Goal: Check status: Check status

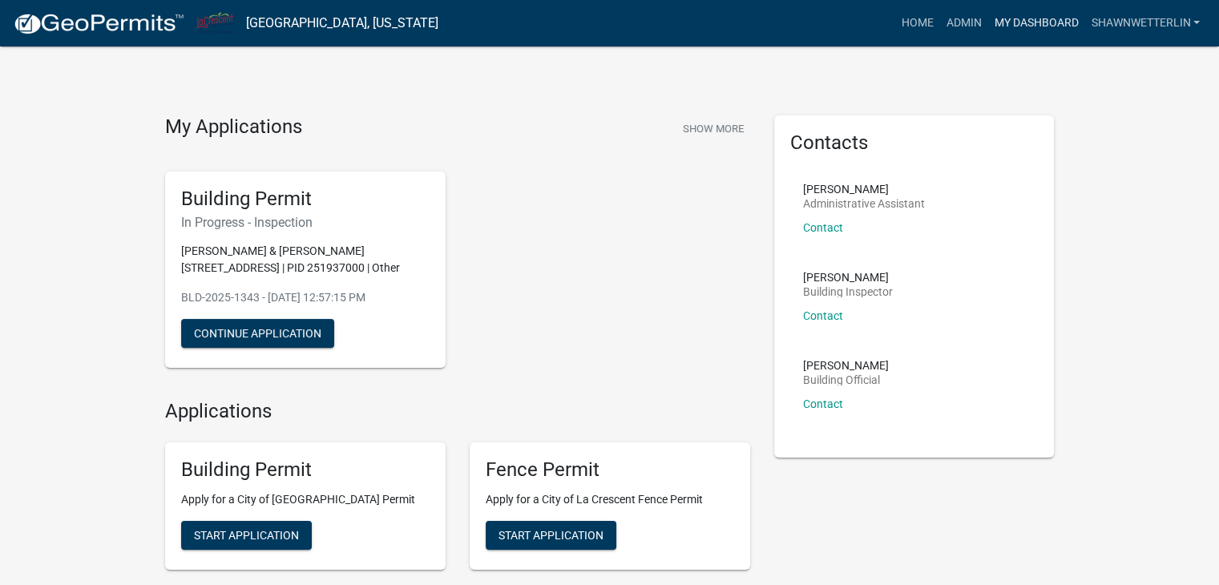
click at [1039, 22] on link "My Dashboard" at bounding box center [1035, 23] width 97 height 30
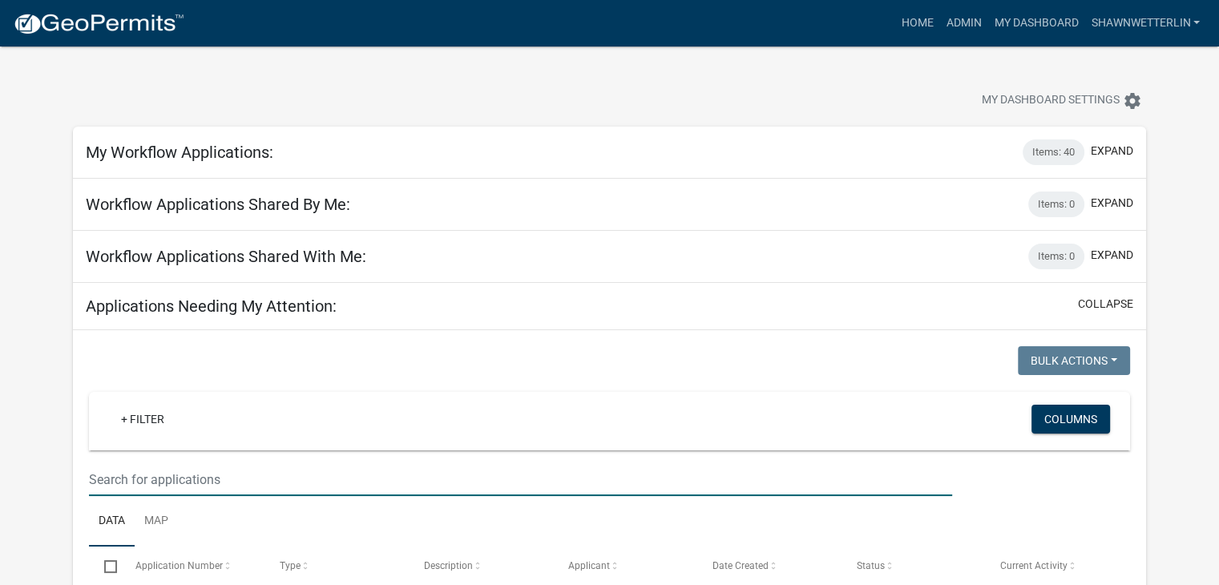
click at [128, 479] on input "text" at bounding box center [520, 479] width 863 height 33
type input "1412 ambrosia"
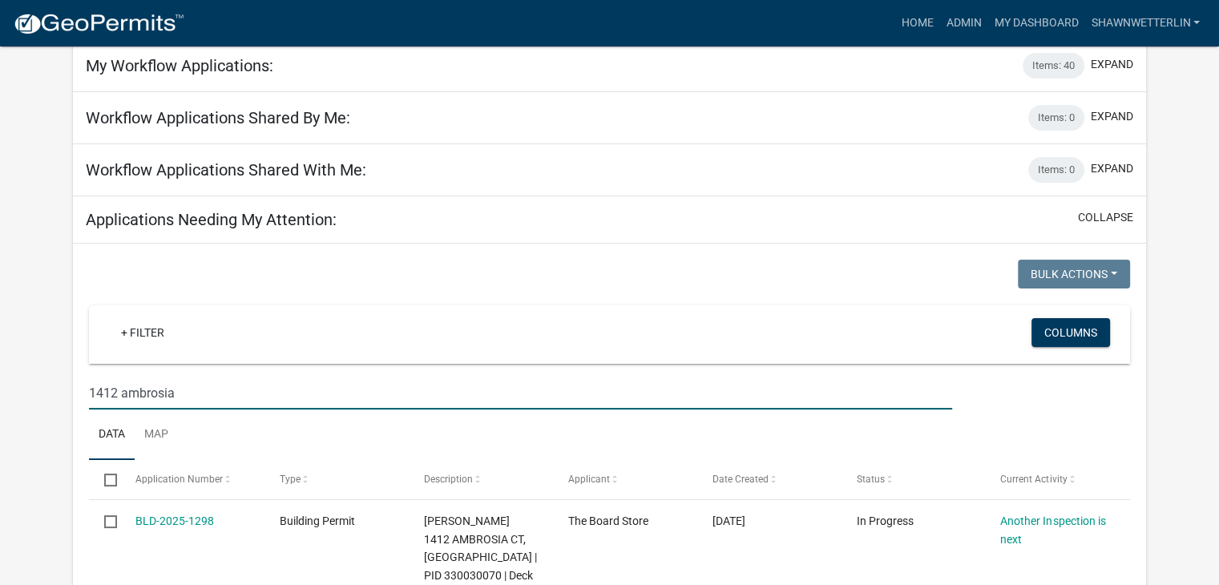
scroll to position [240, 0]
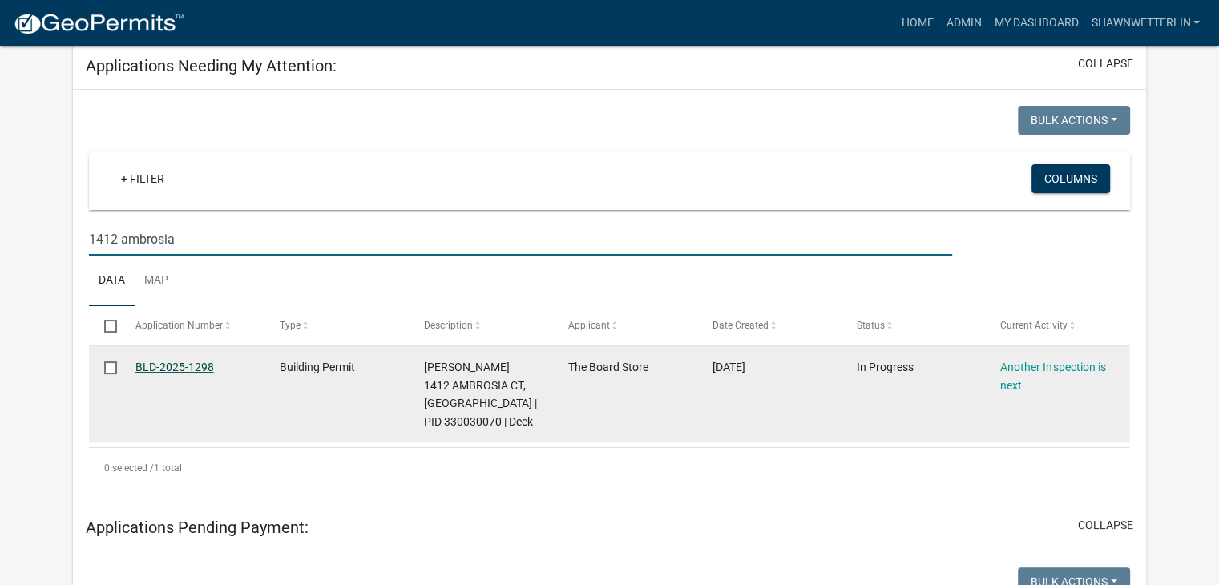
click at [173, 366] on link "BLD-2025-1298" at bounding box center [174, 367] width 79 height 13
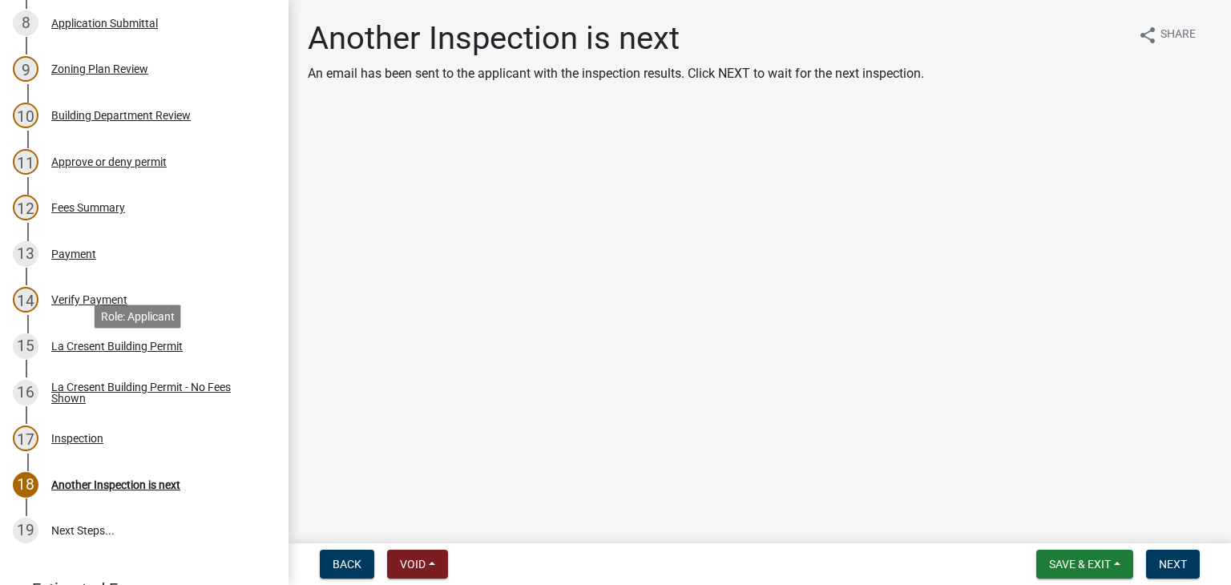
scroll to position [641, 0]
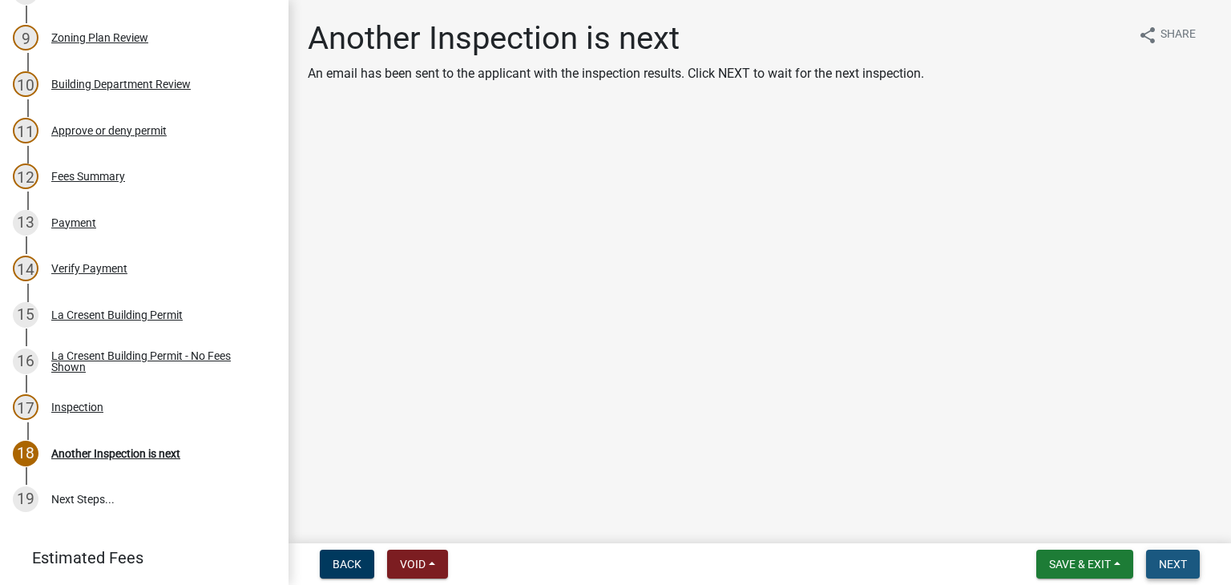
click at [1175, 559] on span "Next" at bounding box center [1173, 564] width 28 height 13
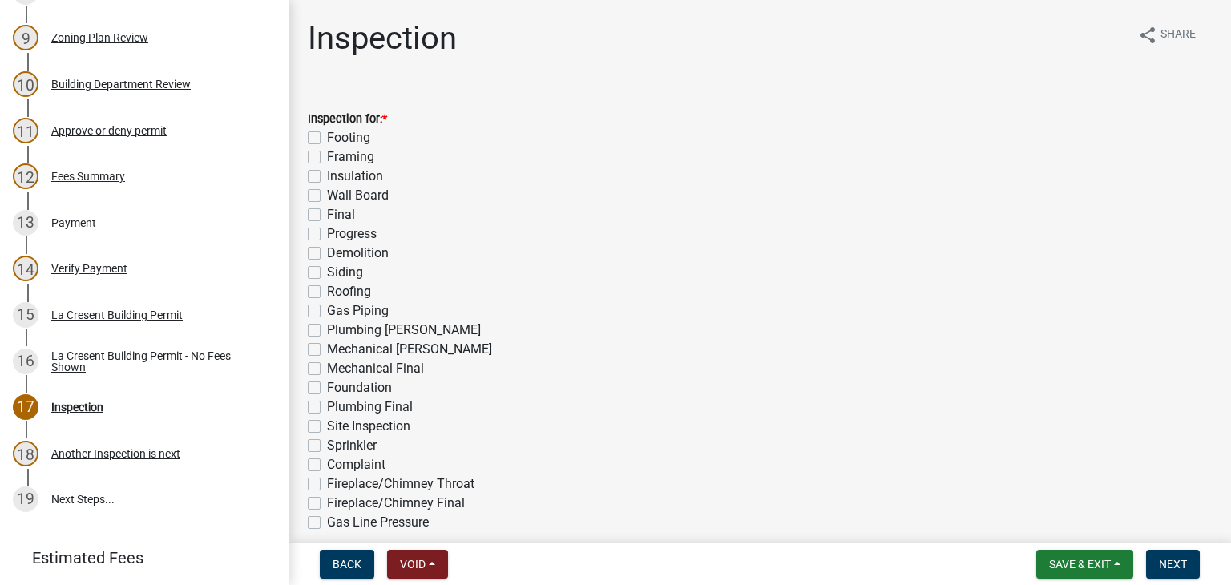
click at [327, 139] on label "Footing" at bounding box center [348, 137] width 43 height 19
click at [327, 139] on input "Footing" at bounding box center [332, 133] width 10 height 10
checkbox input "true"
checkbox input "false"
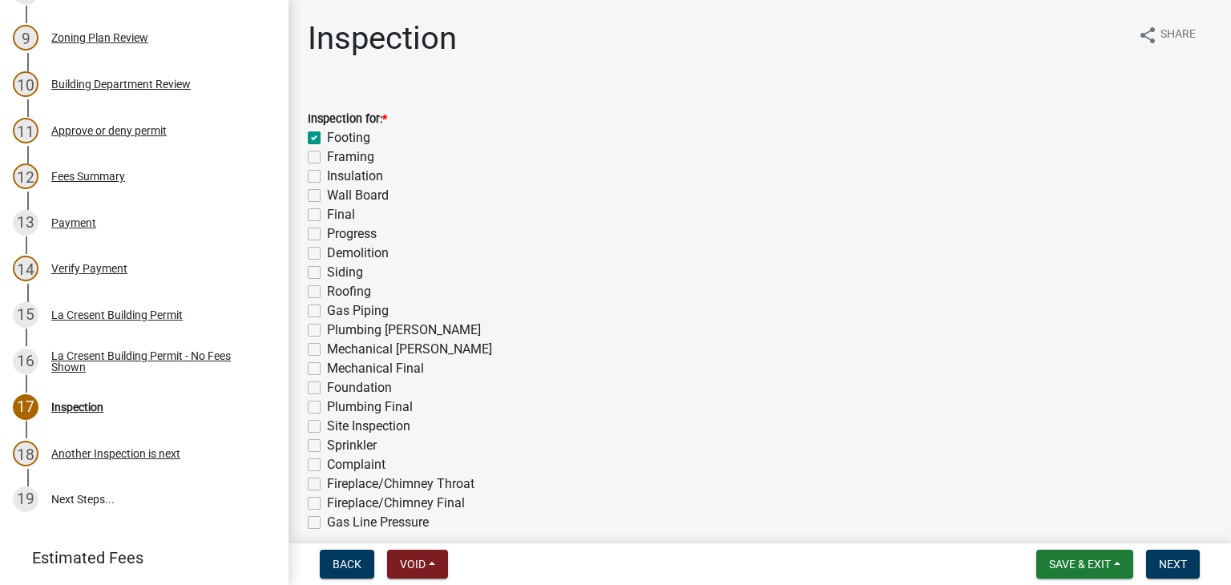
checkbox input "false"
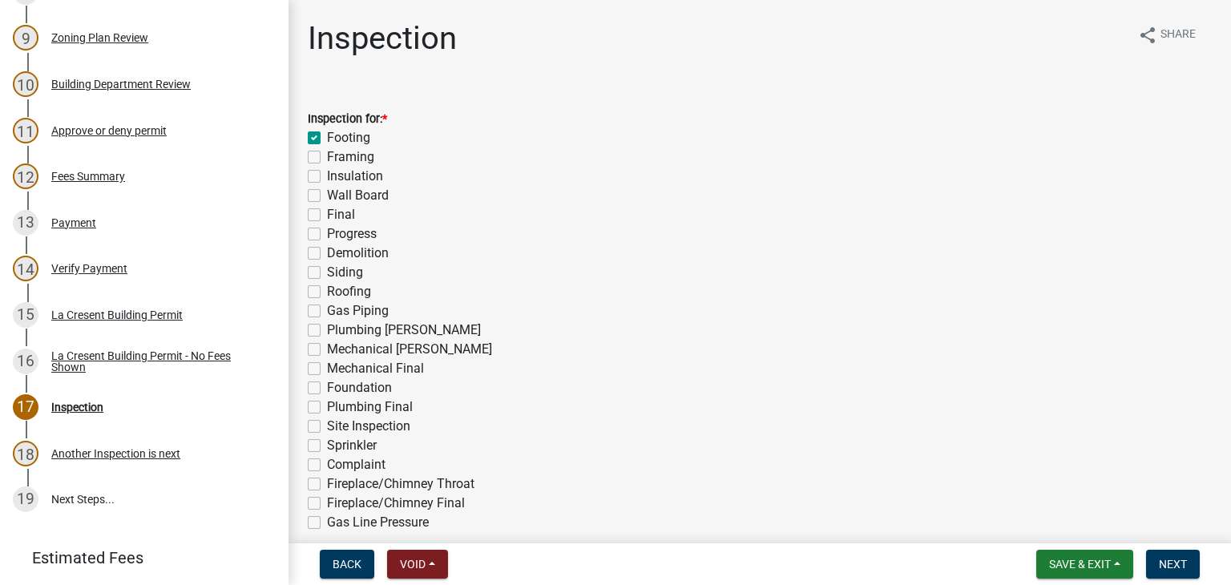
checkbox input "false"
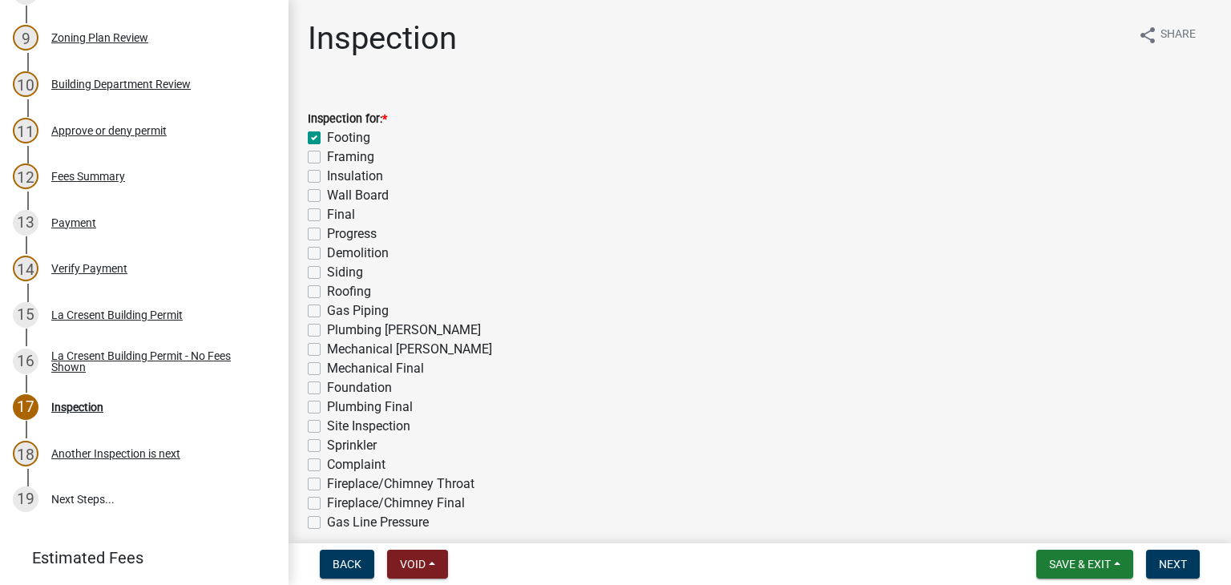
checkbox input "false"
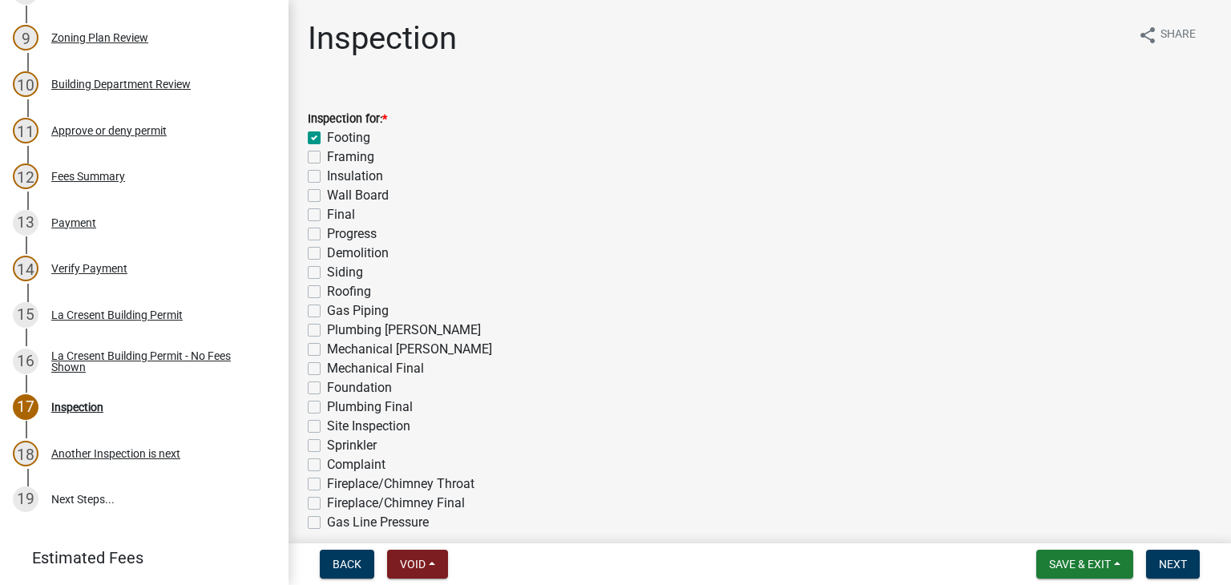
checkbox input "false"
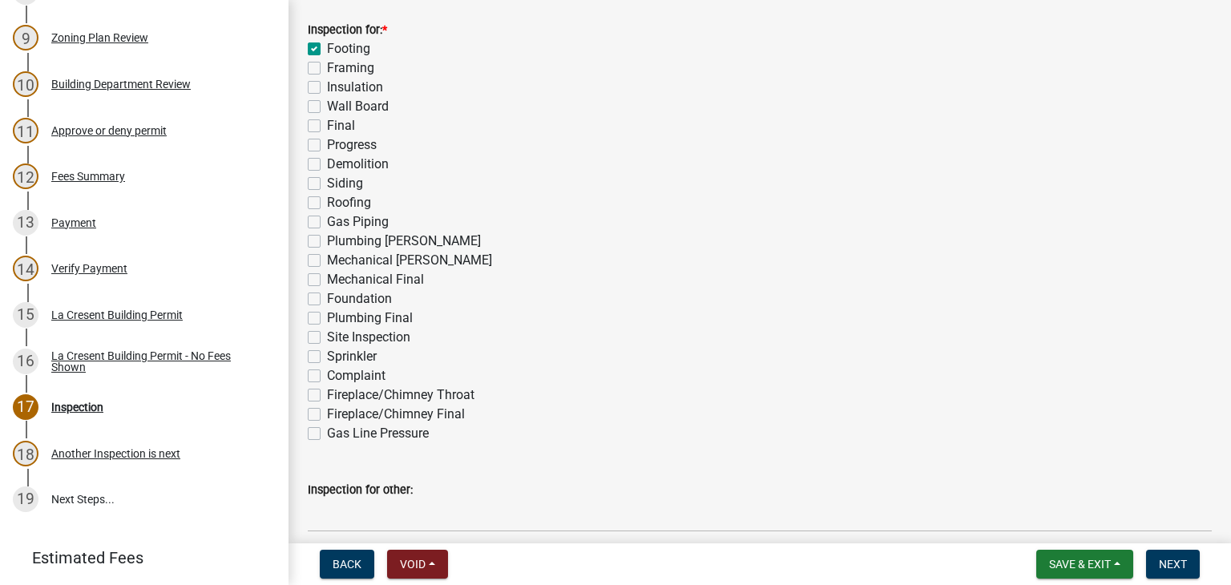
scroll to position [481, 0]
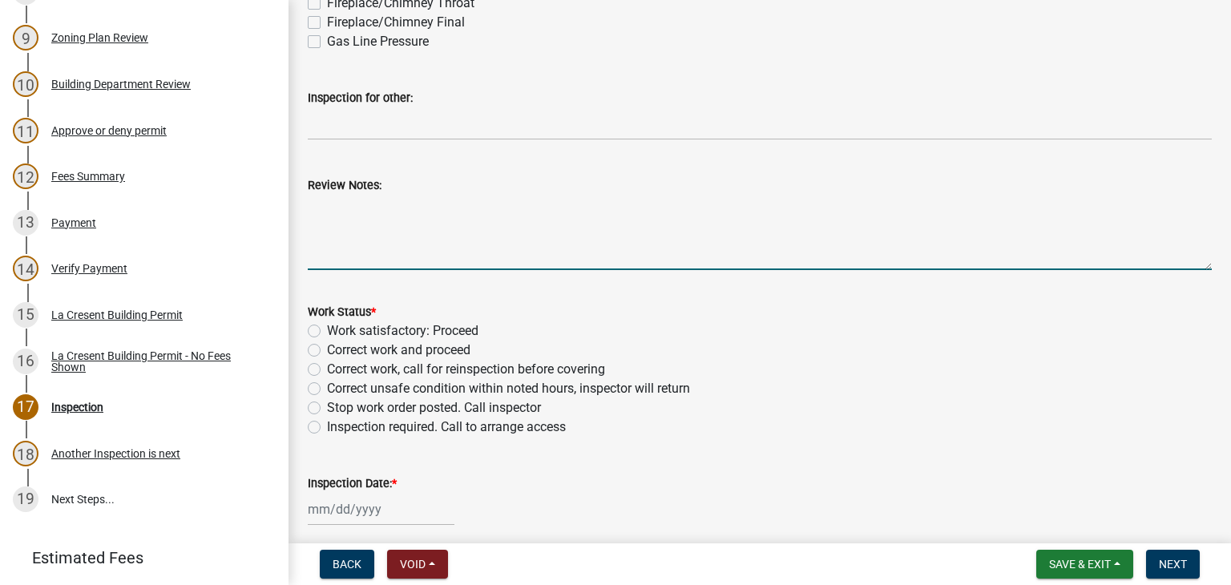
click at [363, 224] on textarea "Review Notes:" at bounding box center [760, 232] width 904 height 75
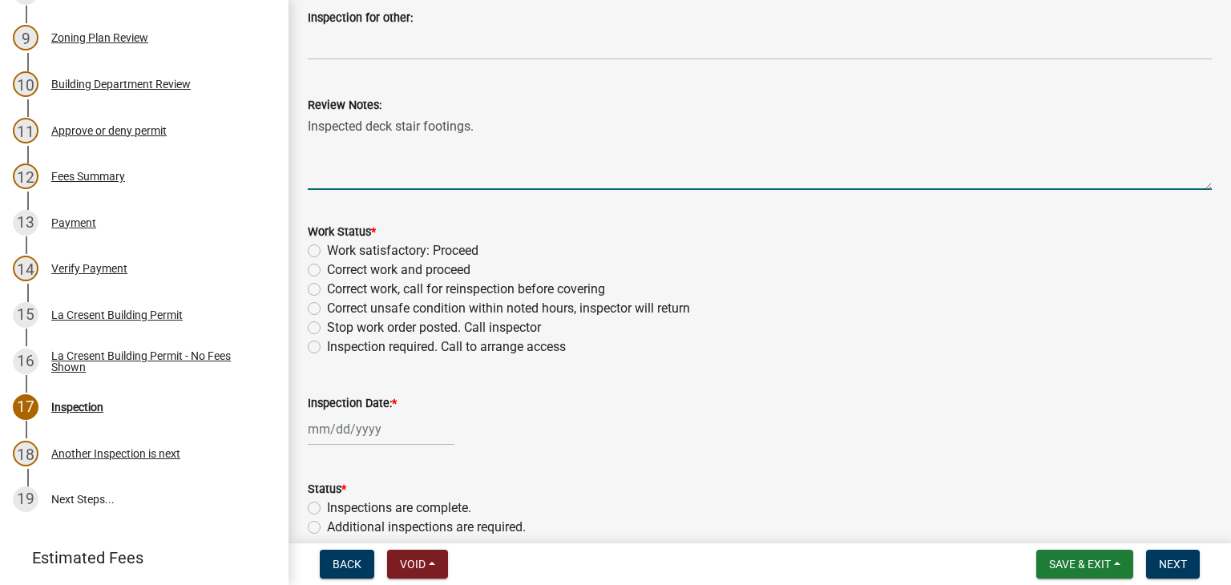
type textarea "Inspected deck stair footings."
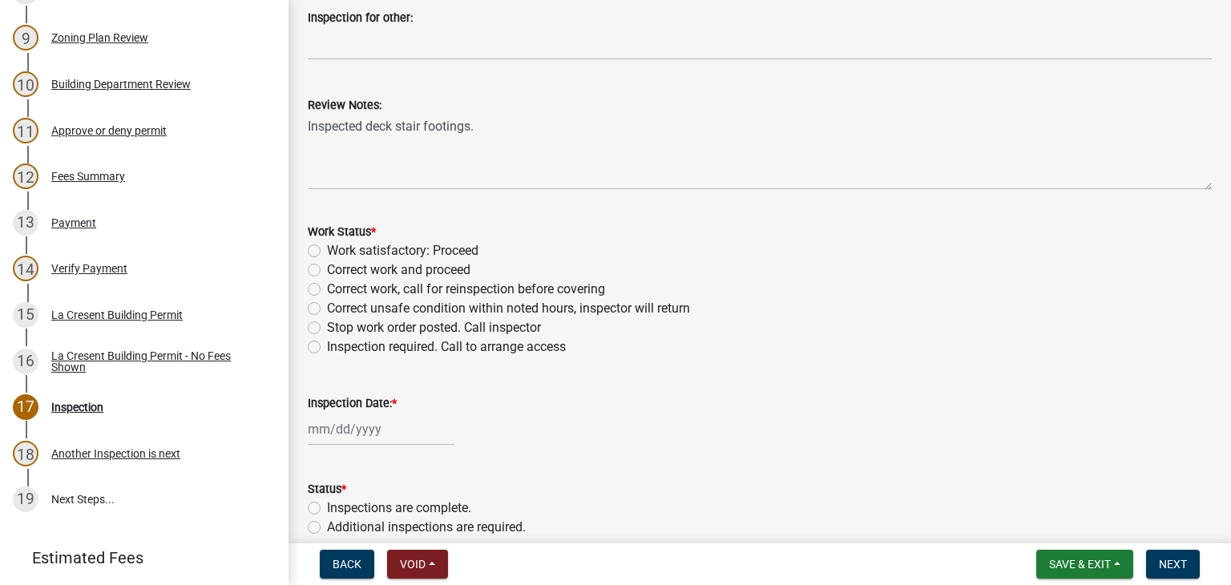
click at [327, 251] on label "Work satisfactory: Proceed" at bounding box center [402, 250] width 151 height 19
click at [327, 251] on input "Work satisfactory: Proceed" at bounding box center [332, 246] width 10 height 10
radio input "true"
click at [337, 425] on div at bounding box center [381, 429] width 147 height 33
select select "10"
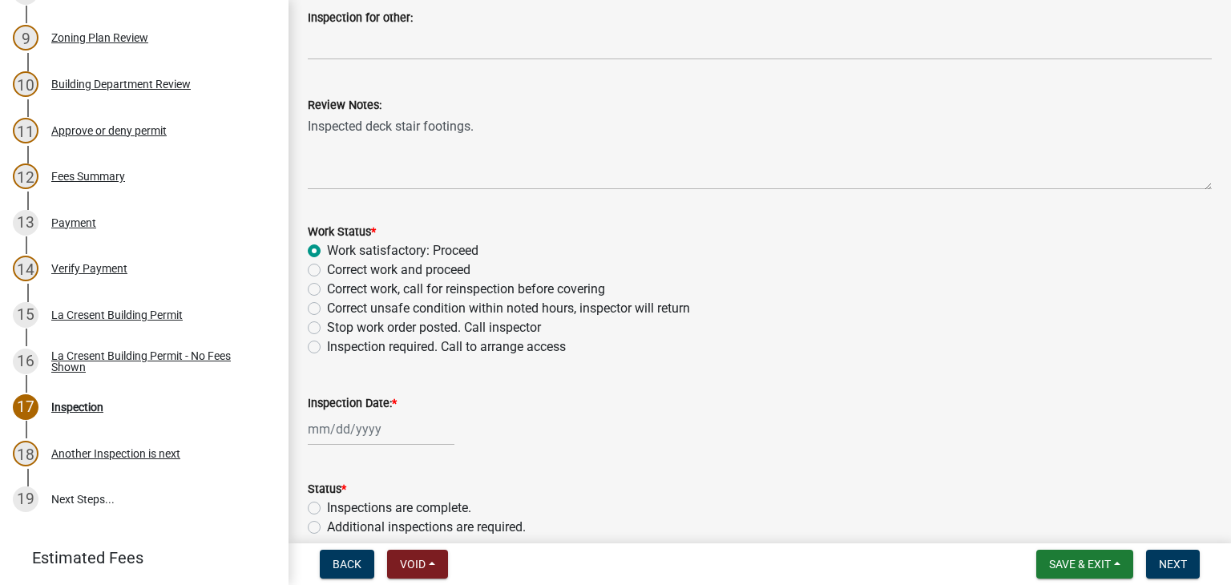
select select "2025"
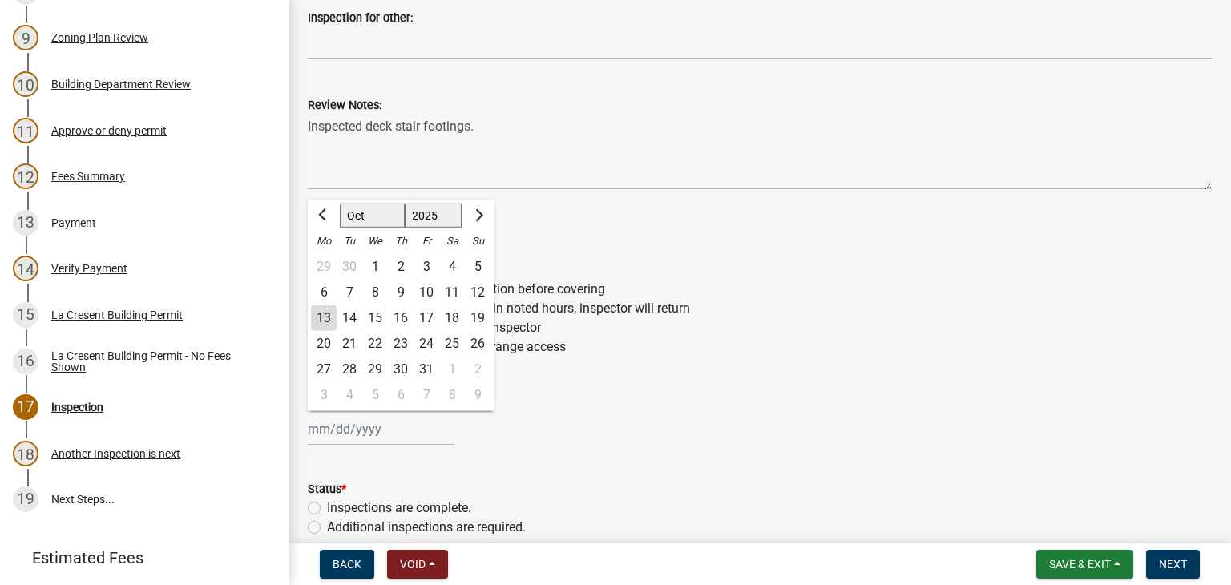
click at [332, 313] on div "13" at bounding box center [324, 318] width 26 height 26
type input "[DATE]"
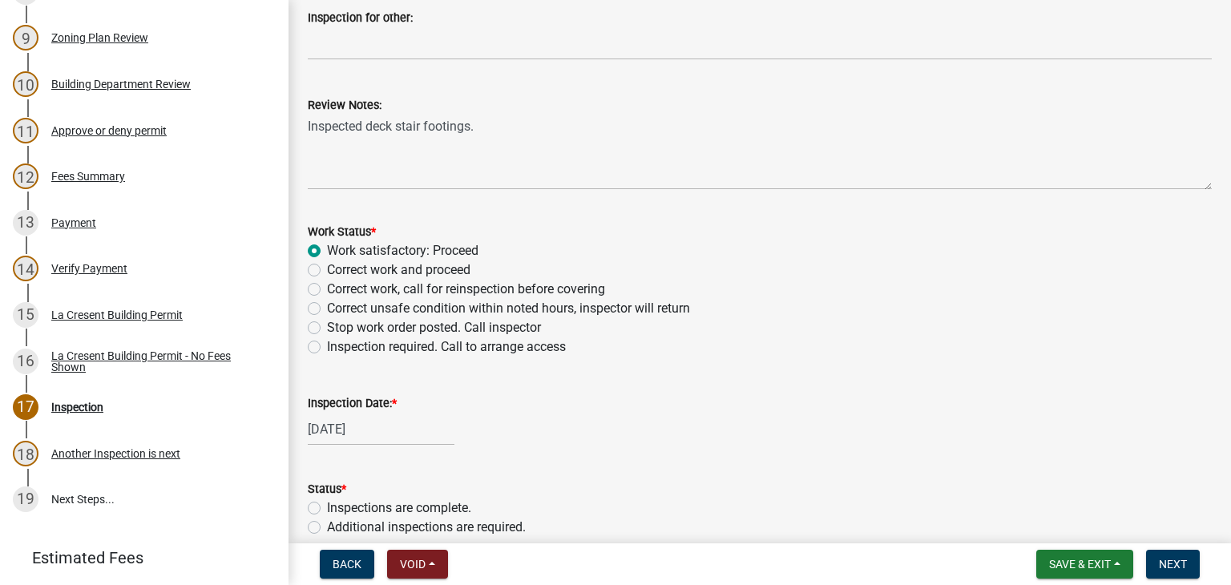
scroll to position [638, 0]
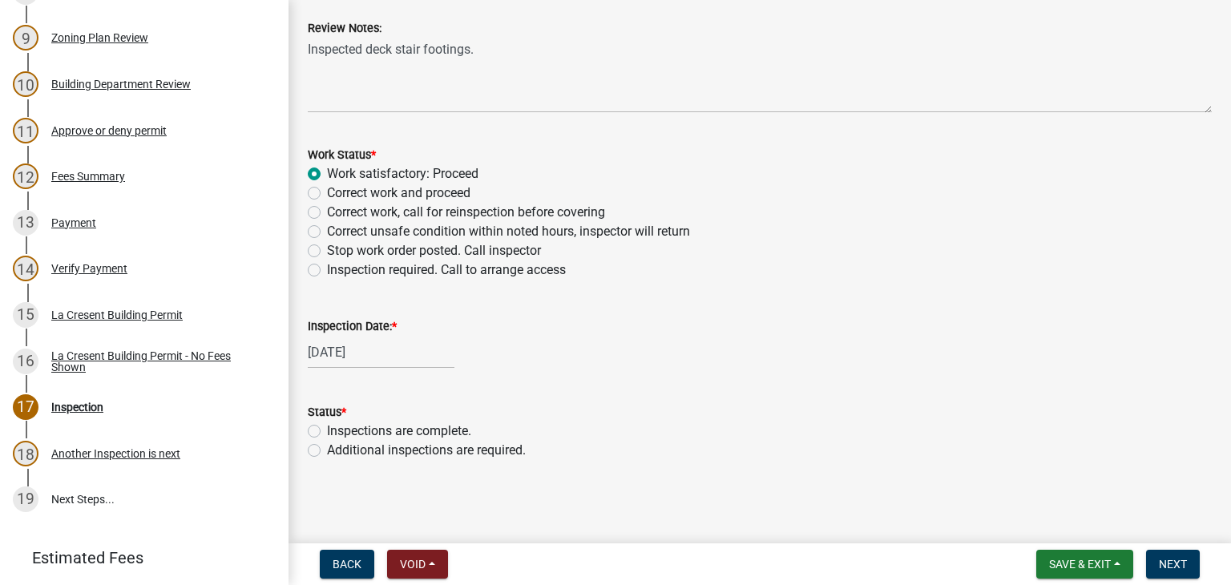
click at [327, 432] on label "Inspections are complete." at bounding box center [399, 431] width 144 height 19
click at [327, 432] on input "Inspections are complete." at bounding box center [332, 427] width 10 height 10
radio input "true"
click at [1170, 562] on span "Next" at bounding box center [1173, 564] width 28 height 13
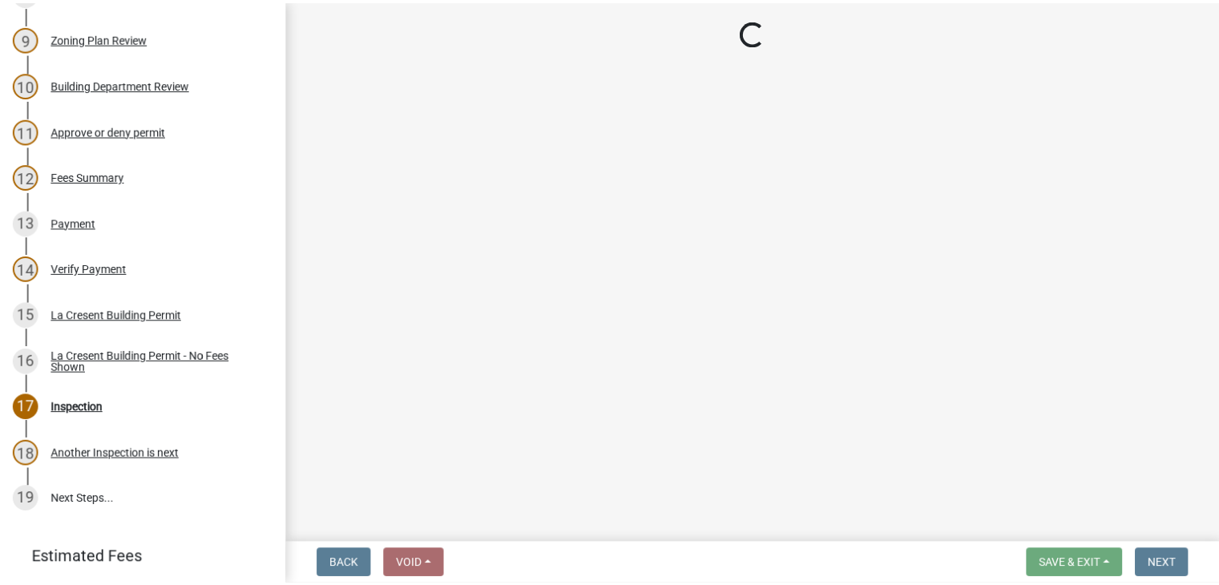
scroll to position [687, 0]
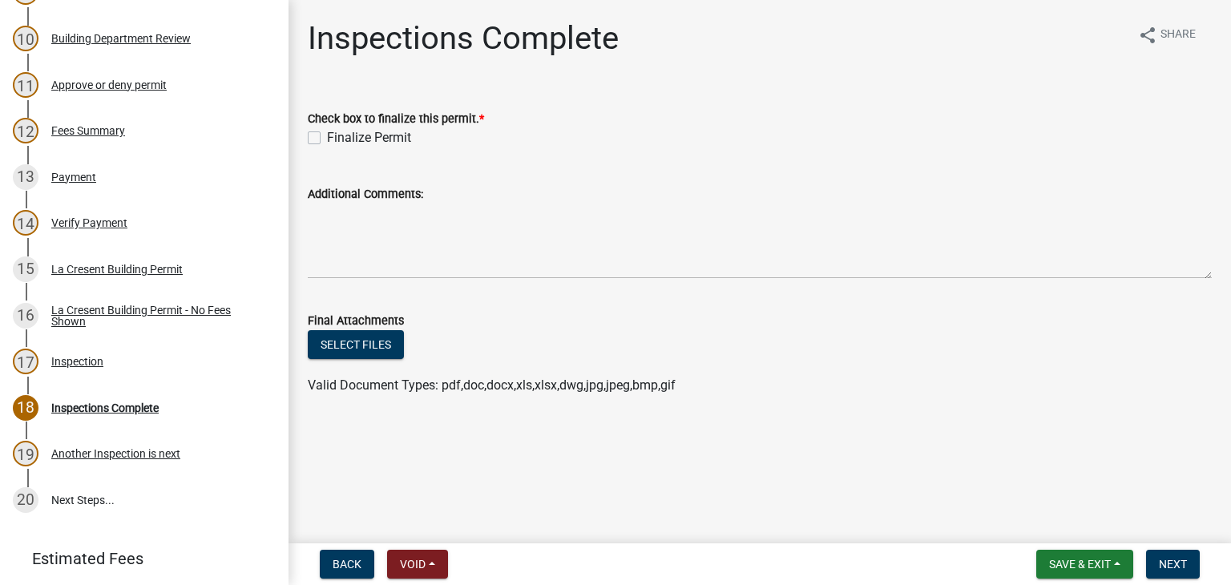
click at [327, 135] on label "Finalize Permit" at bounding box center [369, 137] width 84 height 19
click at [327, 135] on input "Finalize Permit" at bounding box center [332, 133] width 10 height 10
checkbox input "true"
click at [1170, 567] on span "Next" at bounding box center [1173, 564] width 28 height 13
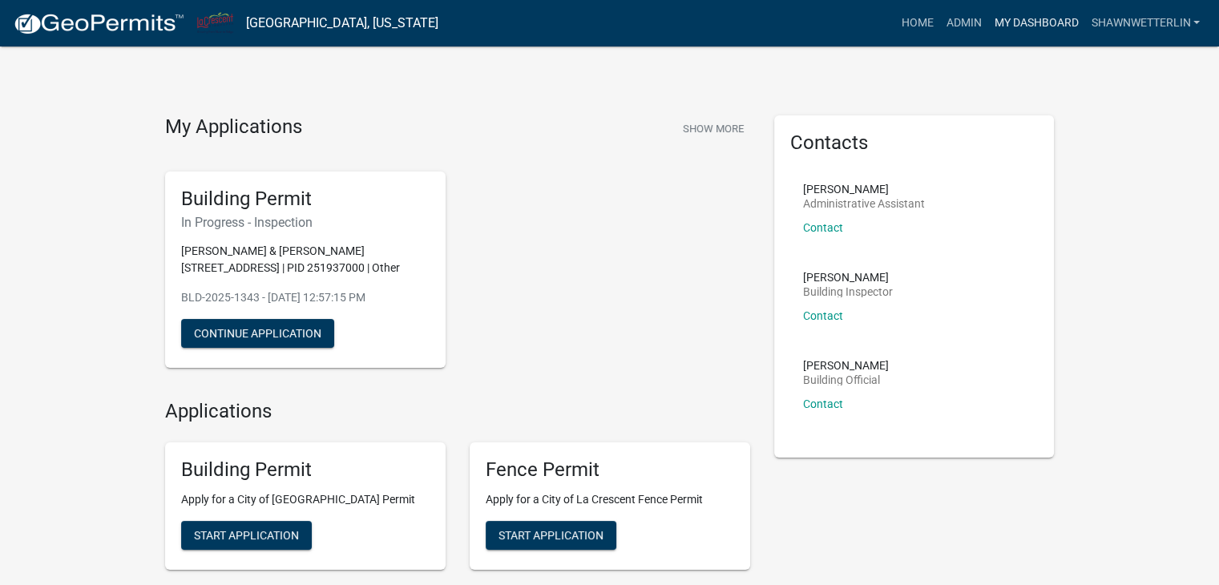
click at [1067, 18] on link "My Dashboard" at bounding box center [1035, 23] width 97 height 30
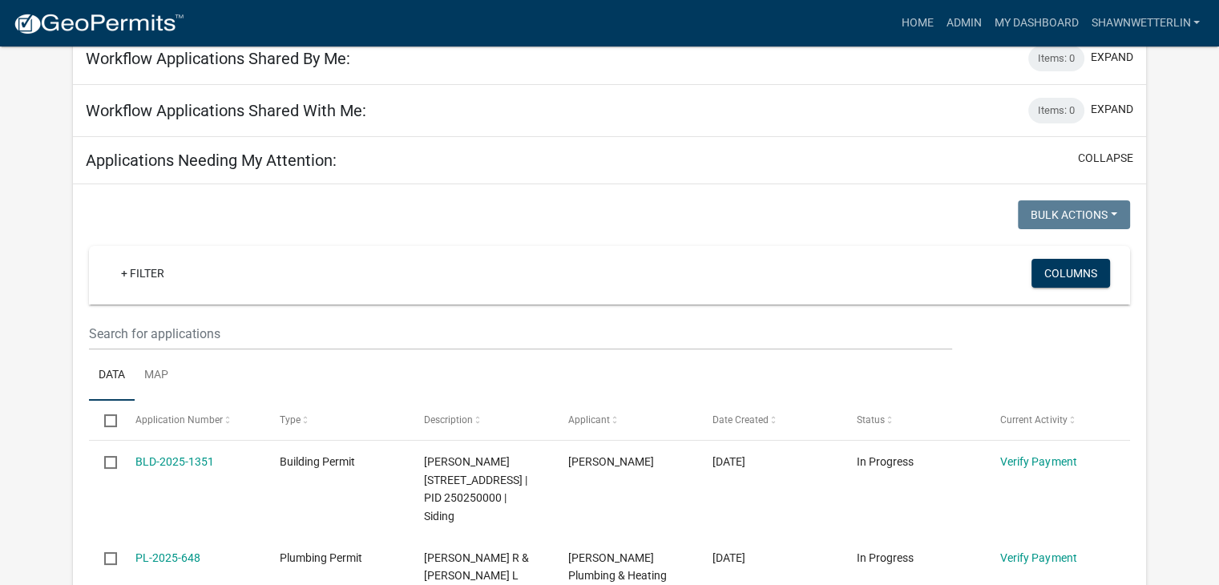
scroll to position [160, 0]
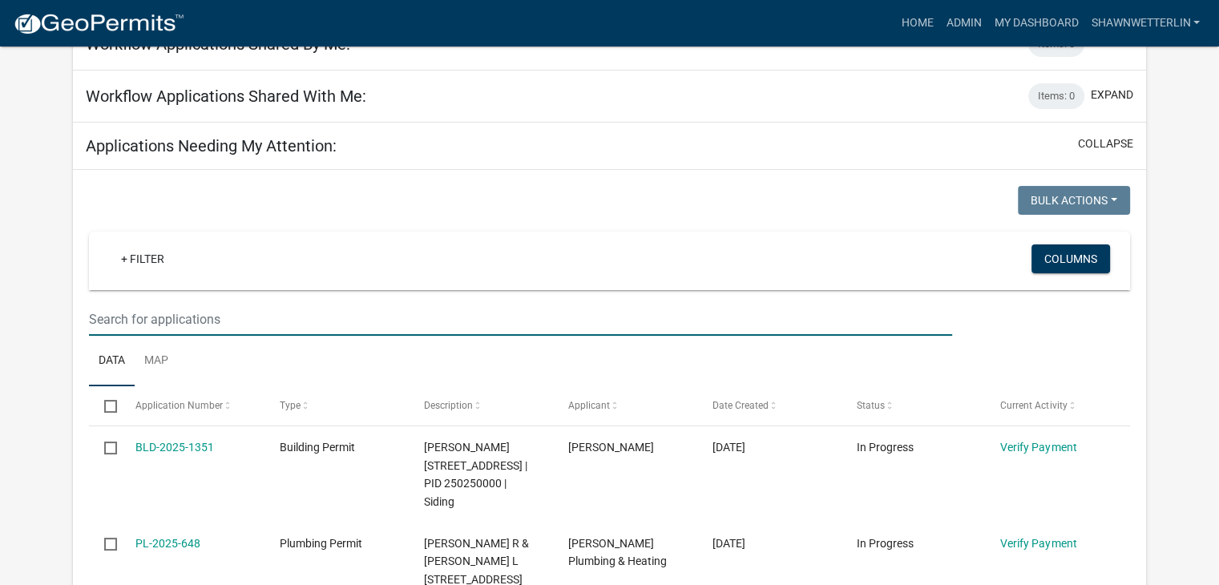
click at [163, 315] on input "text" at bounding box center [520, 319] width 863 height 33
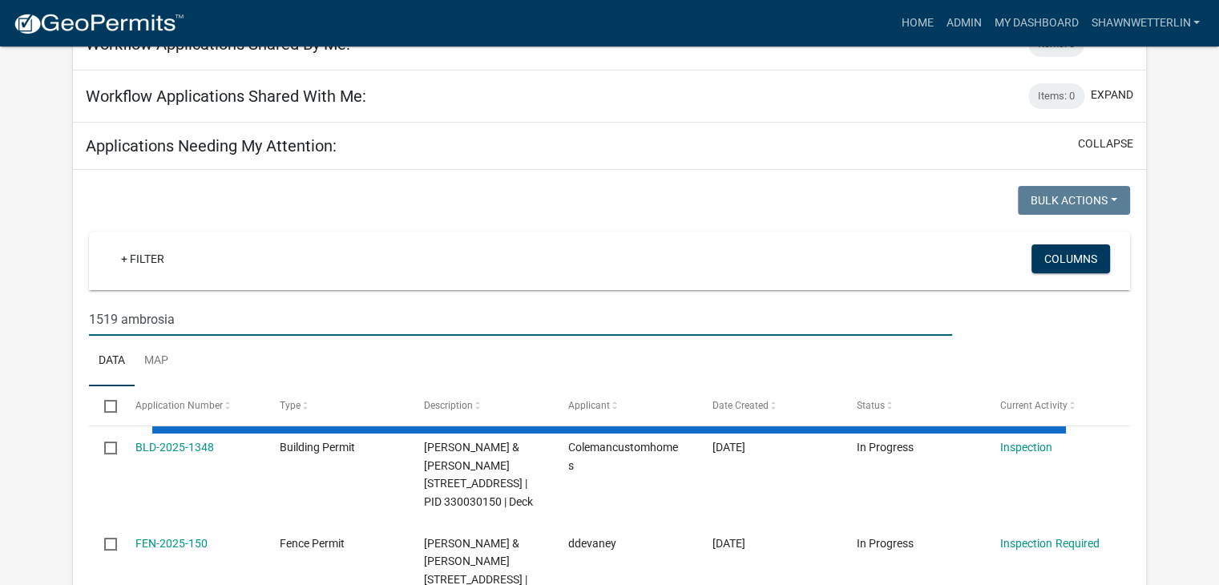
type input "1519 ambrosia"
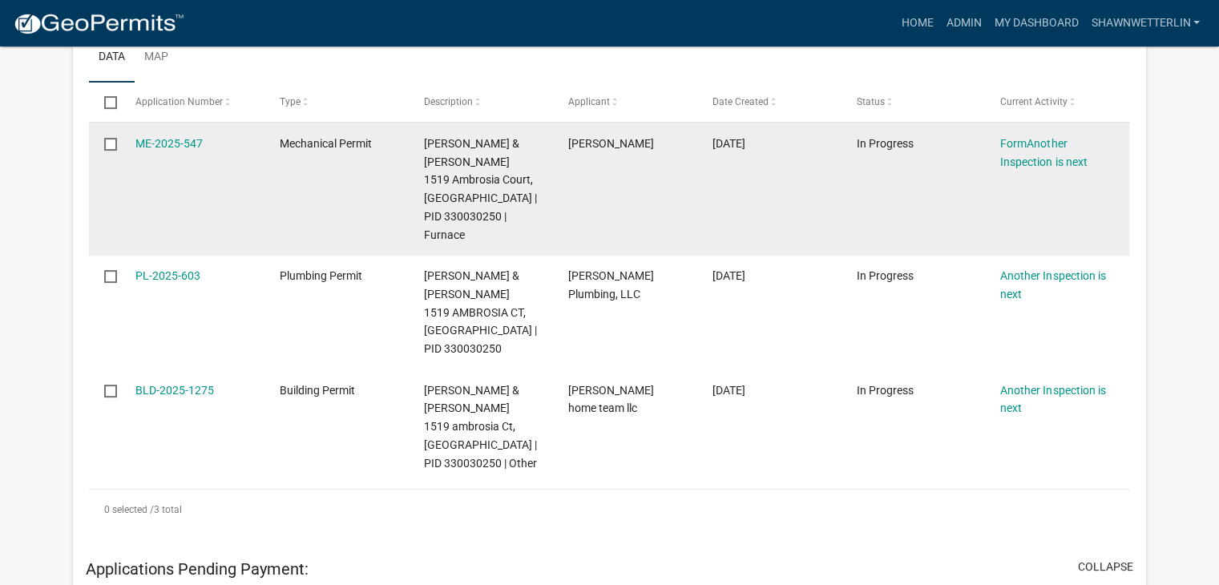
scroll to position [481, 0]
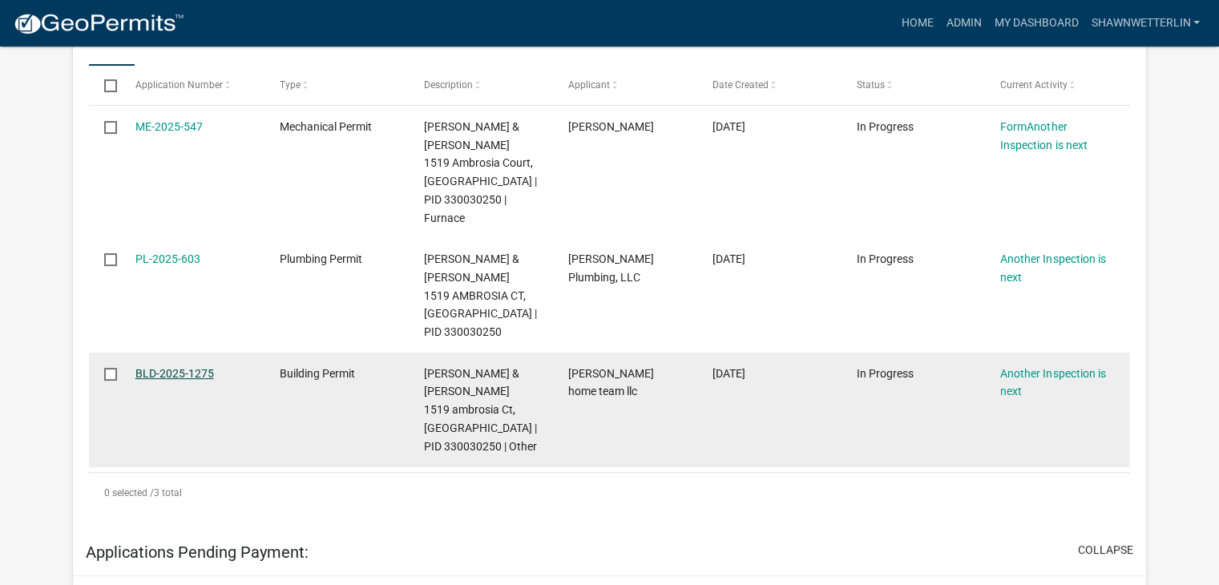
click at [195, 367] on link "BLD-2025-1275" at bounding box center [174, 373] width 79 height 13
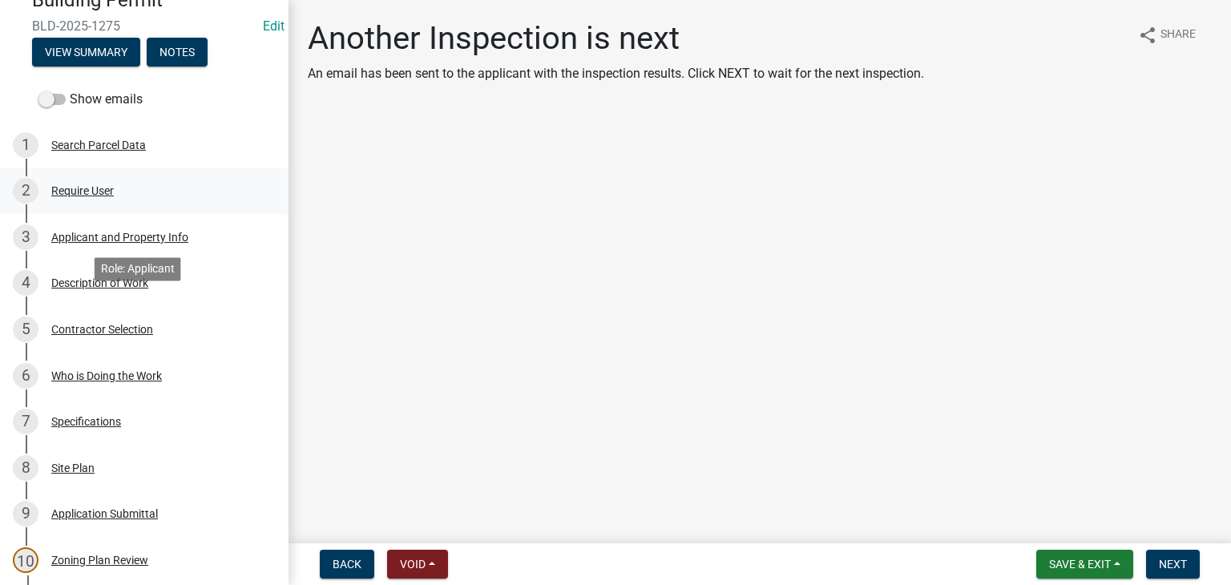
scroll to position [321, 0]
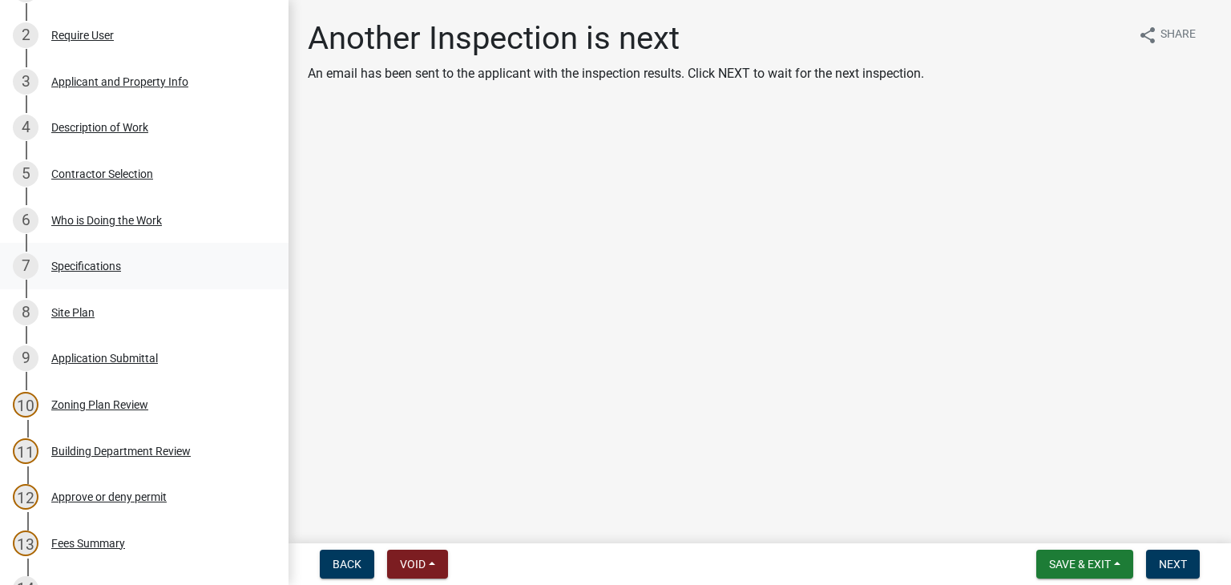
click at [111, 273] on div "7 Specifications" at bounding box center [138, 266] width 250 height 26
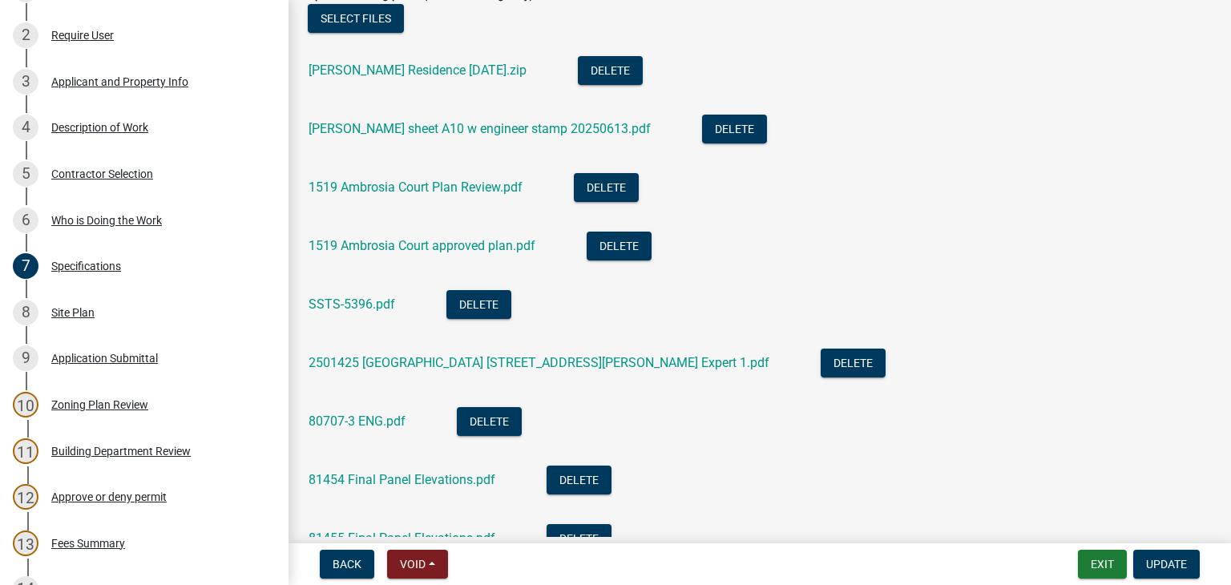
scroll to position [3045, 0]
click at [378, 68] on link "[PERSON_NAME] Residence [DATE].zip" at bounding box center [418, 70] width 218 height 15
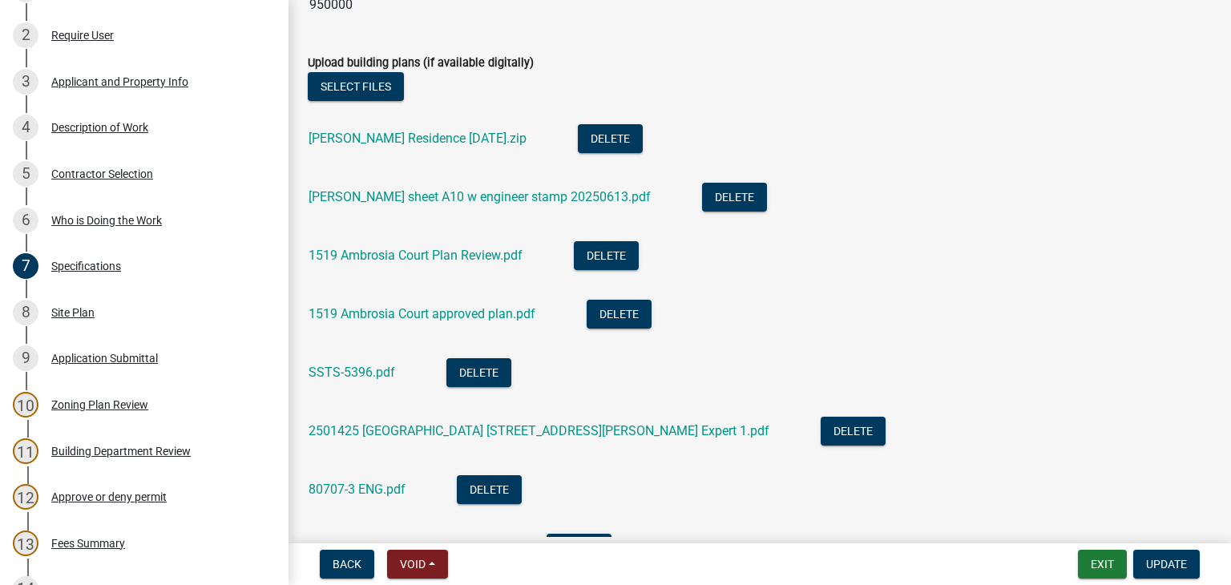
scroll to position [2885, 0]
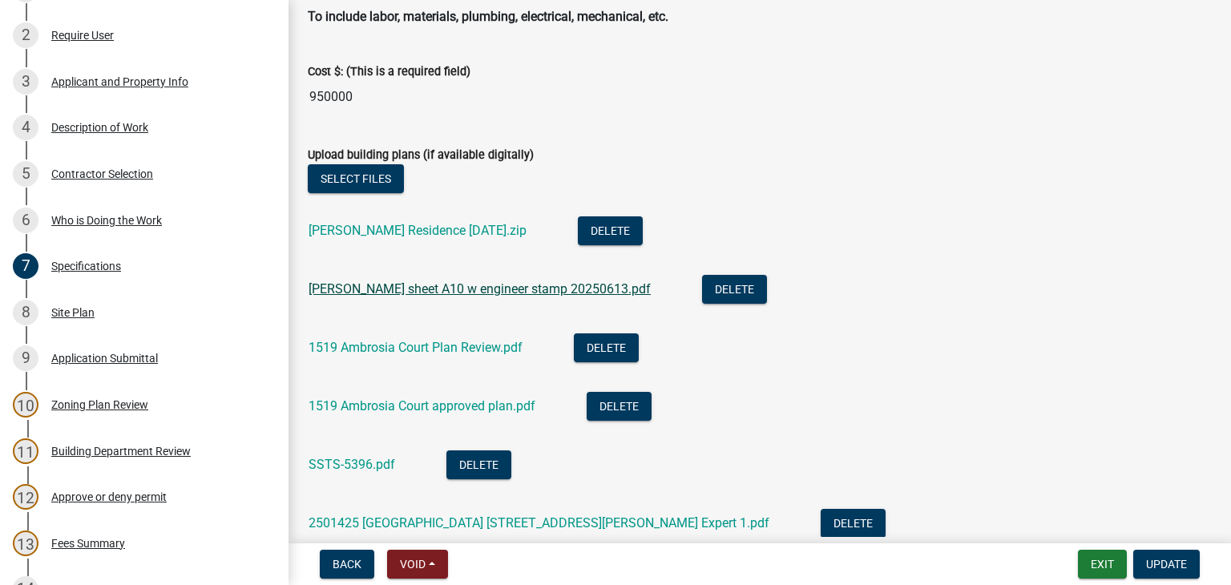
click at [327, 289] on link "[PERSON_NAME] sheet A10 w engineer stamp 20250613.pdf" at bounding box center [480, 288] width 342 height 15
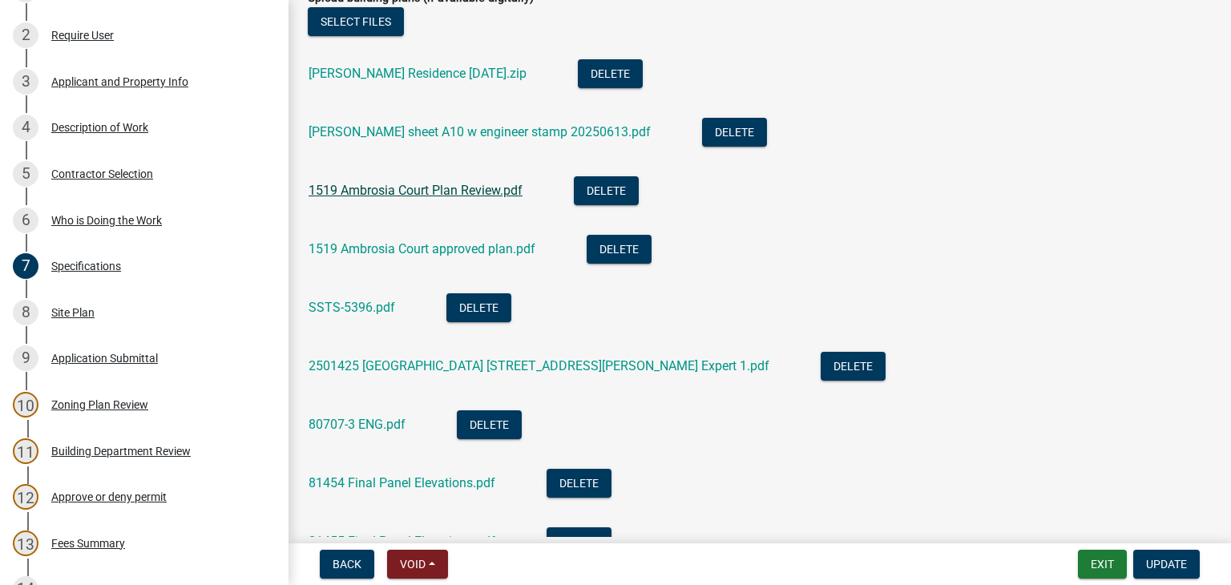
scroll to position [3045, 0]
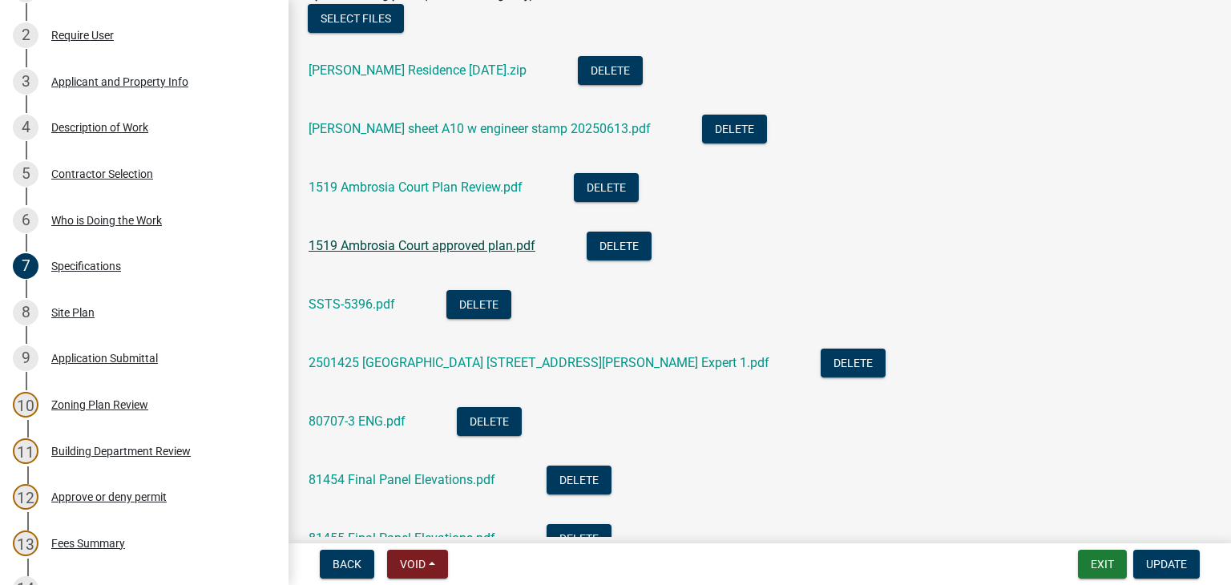
click at [393, 245] on link "1519 Ambrosia Court approved plan.pdf" at bounding box center [422, 245] width 227 height 15
click at [357, 299] on link "SSTS-5396.pdf" at bounding box center [352, 304] width 87 height 15
click at [353, 366] on link "2501425 [GEOGRAPHIC_DATA] [STREET_ADDRESS][PERSON_NAME] Expert 1.pdf" at bounding box center [539, 362] width 461 height 15
click at [381, 417] on link "80707-3 ENG.pdf" at bounding box center [357, 421] width 97 height 15
click at [394, 478] on link "81454 Final Panel Elevations.pdf" at bounding box center [402, 479] width 187 height 15
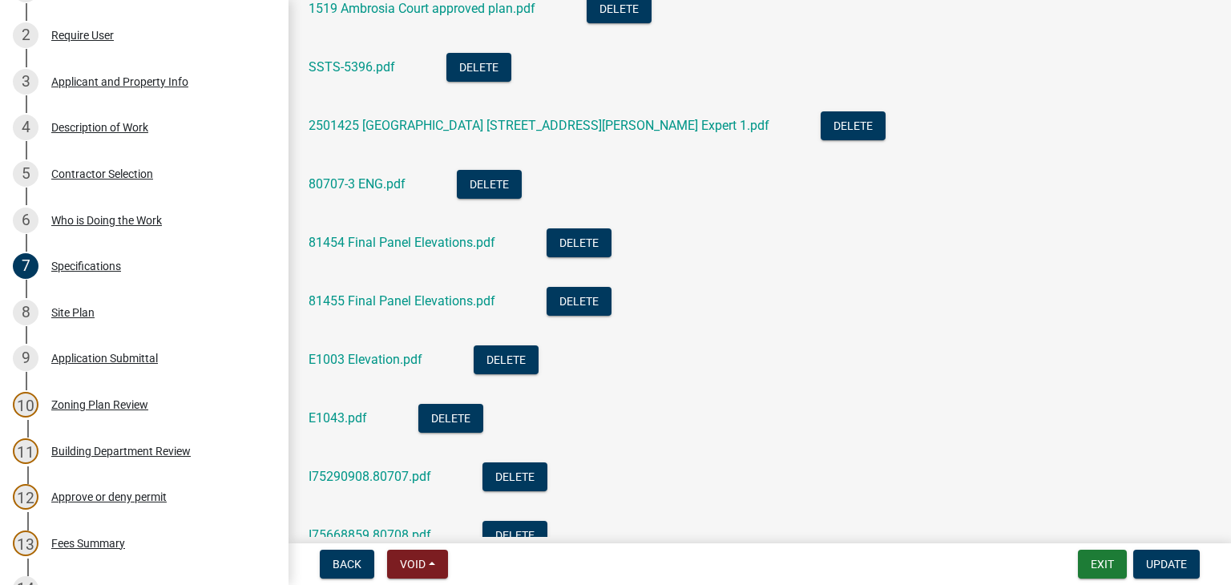
scroll to position [3286, 0]
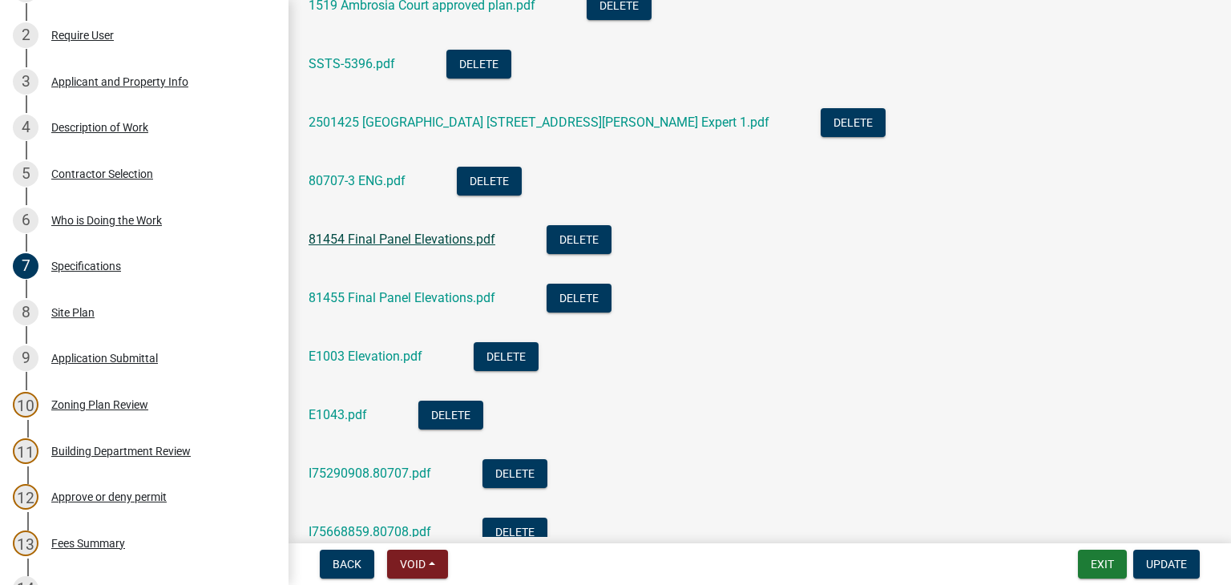
click at [365, 238] on link "81454 Final Panel Elevations.pdf" at bounding box center [402, 239] width 187 height 15
click at [353, 411] on link "E1043.pdf" at bounding box center [338, 414] width 59 height 15
click at [369, 477] on link "I75290908.80707.pdf" at bounding box center [370, 473] width 123 height 15
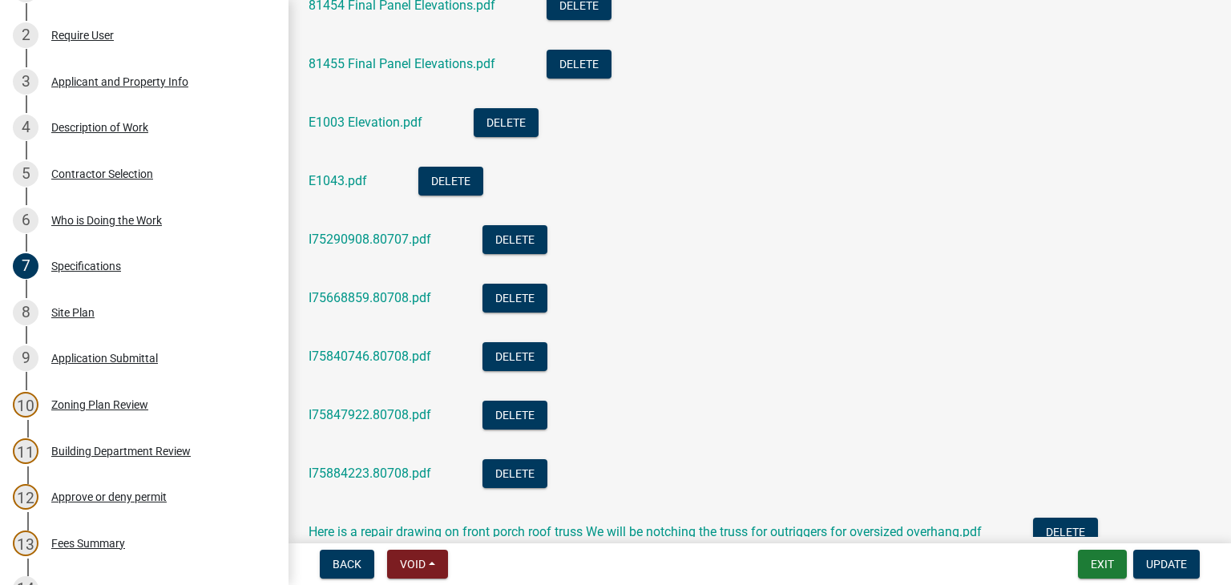
scroll to position [3526, 0]
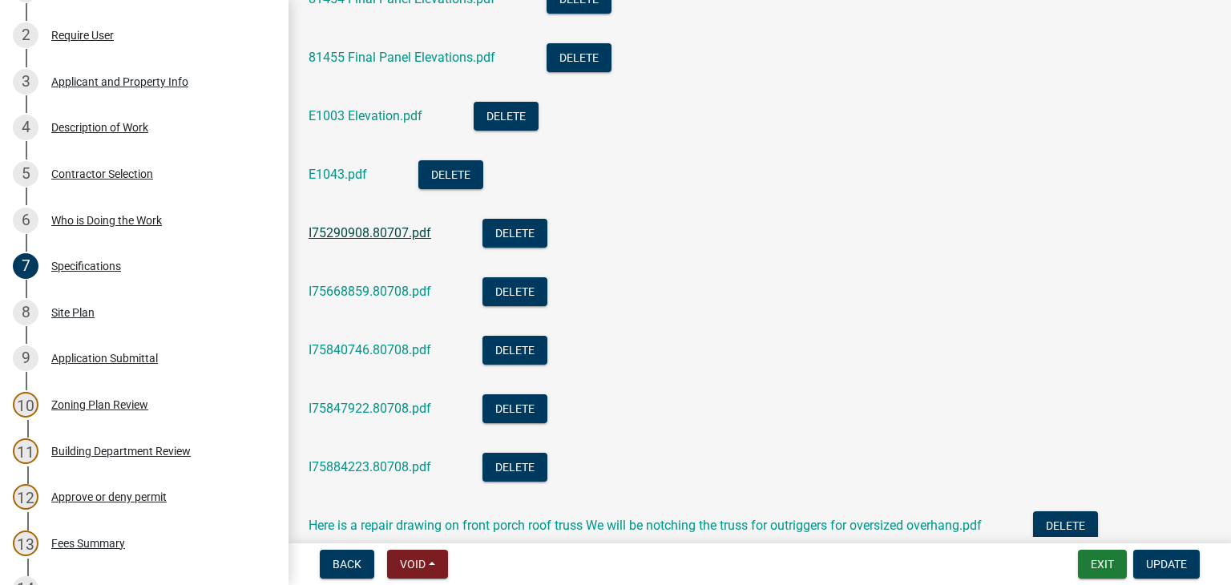
click at [357, 234] on link "I75290908.80707.pdf" at bounding box center [370, 232] width 123 height 15
click at [368, 296] on link "I75668859.80708.pdf" at bounding box center [370, 291] width 123 height 15
click at [408, 413] on link "I75847922.80708.pdf" at bounding box center [370, 408] width 123 height 15
click at [398, 465] on link "I75884223.80708.pdf" at bounding box center [370, 466] width 123 height 15
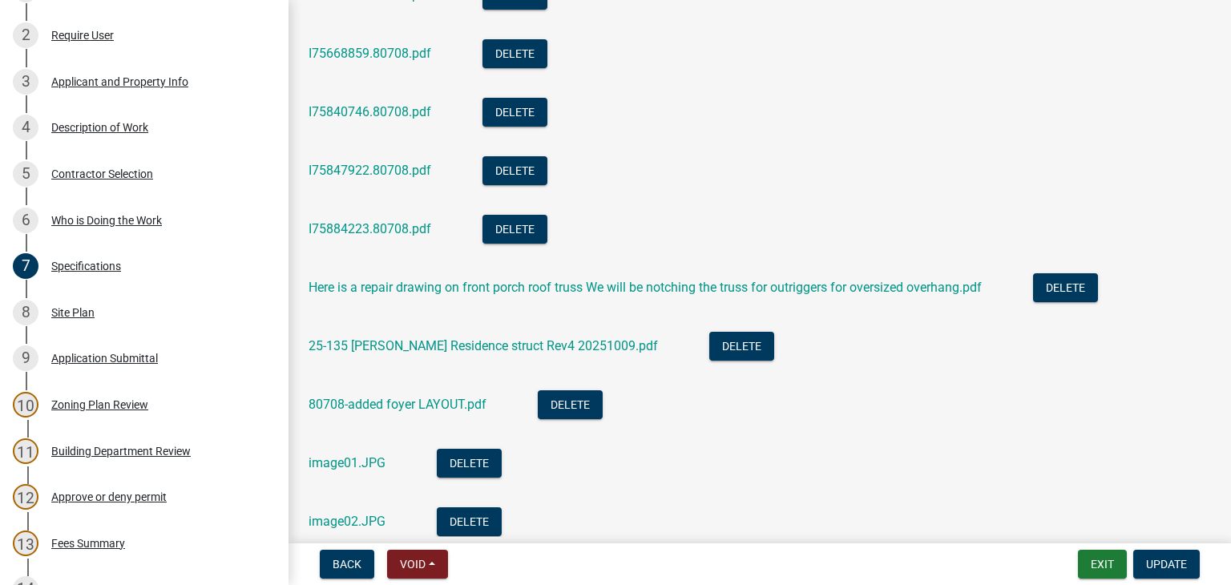
scroll to position [3767, 0]
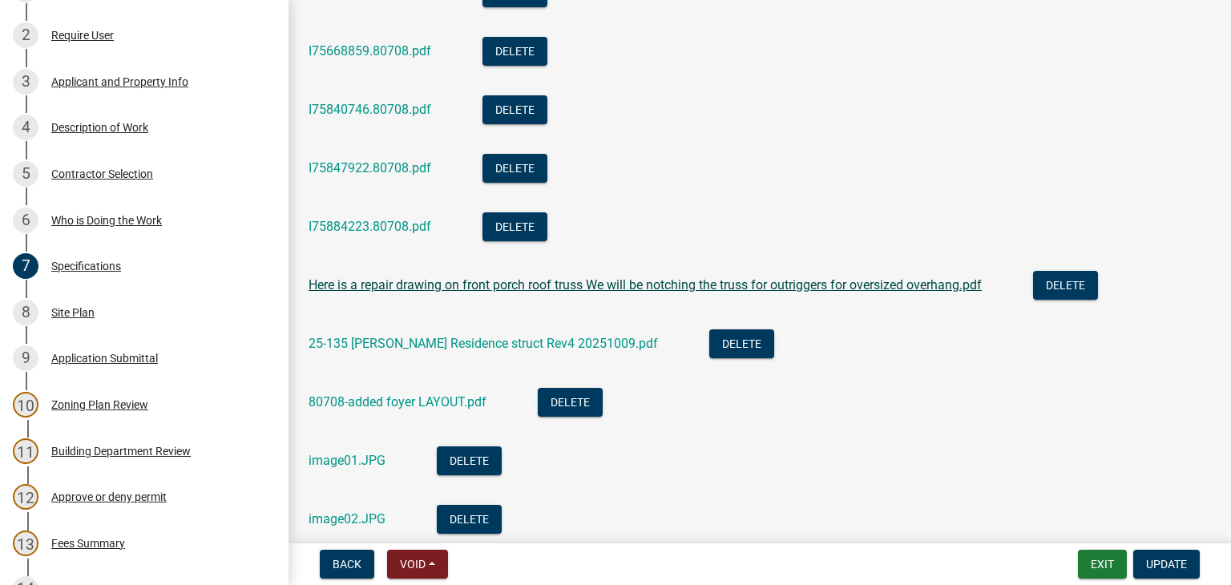
click at [454, 280] on link "Here is a repair drawing on front porch roof truss We will be notching the trus…" at bounding box center [645, 284] width 673 height 15
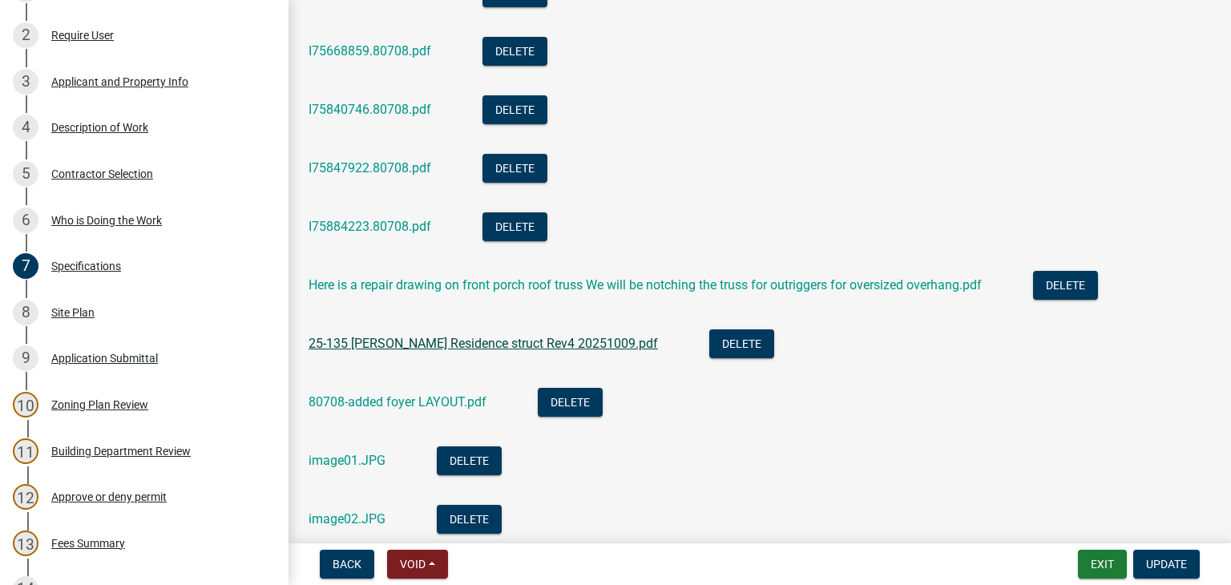
click at [379, 350] on link "25-135 [PERSON_NAME] Residence struct Rev4 20251009.pdf" at bounding box center [483, 343] width 349 height 15
click at [373, 403] on link "80708-added foyer LAYOUT.pdf" at bounding box center [398, 401] width 178 height 15
click at [369, 344] on link "25-135 [PERSON_NAME] Residence struct Rev4 20251009.pdf" at bounding box center [483, 343] width 349 height 15
click at [337, 400] on link "80708-added foyer LAYOUT.pdf" at bounding box center [398, 401] width 178 height 15
click at [355, 405] on link "80708-added foyer LAYOUT.pdf" at bounding box center [398, 401] width 178 height 15
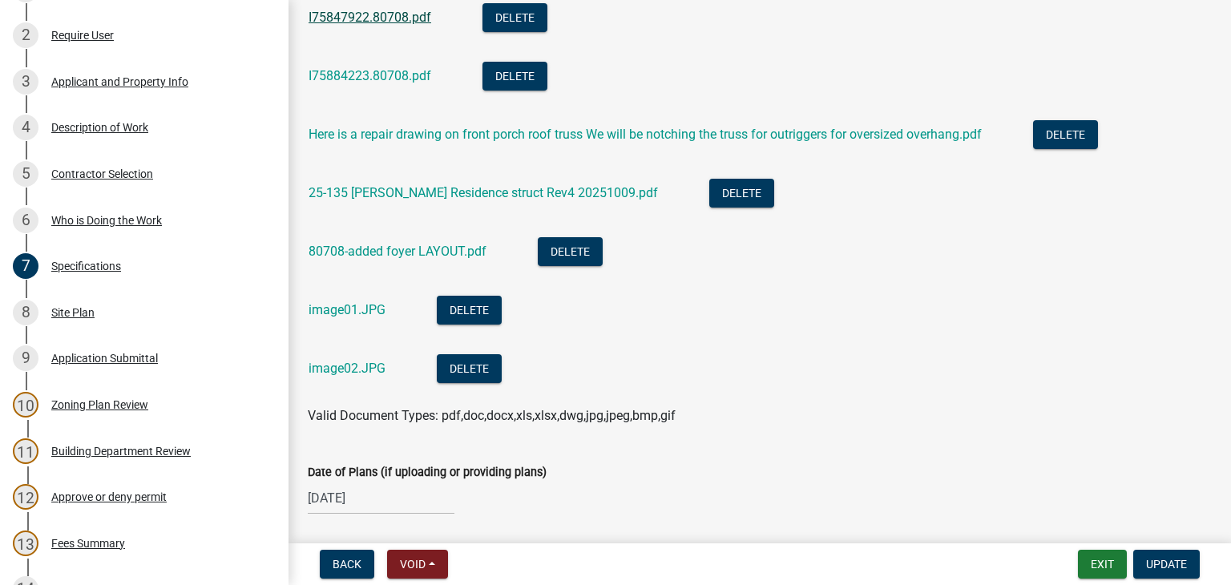
scroll to position [3972, 0]
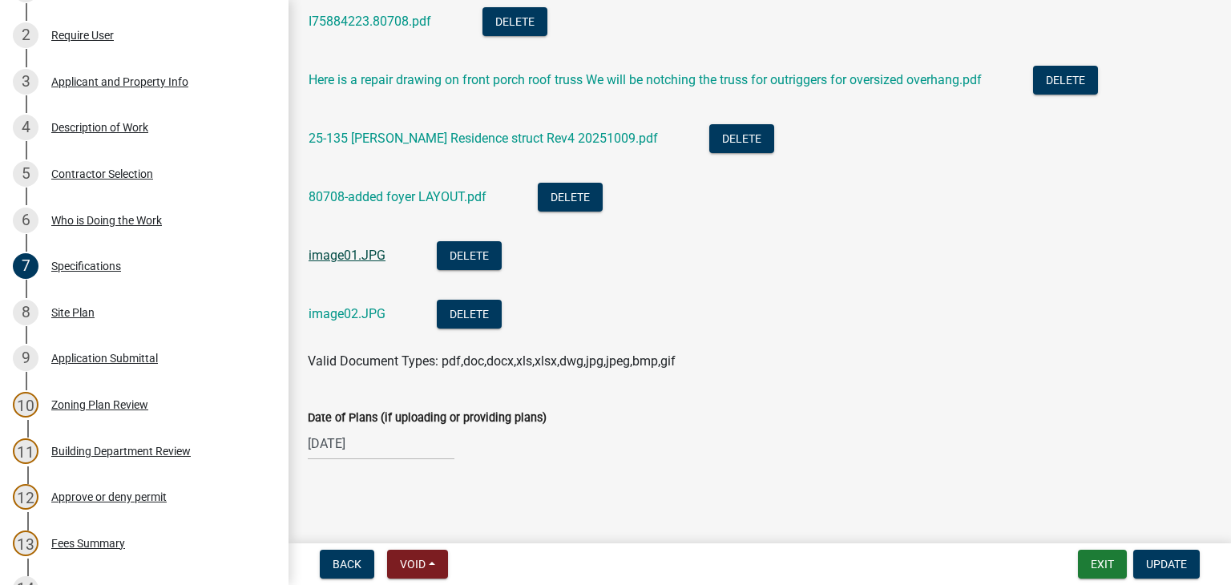
click at [345, 259] on link "image01.JPG" at bounding box center [347, 255] width 77 height 15
click at [369, 317] on link "image02.JPG" at bounding box center [347, 313] width 77 height 15
